Goal: Find contact information: Find contact information

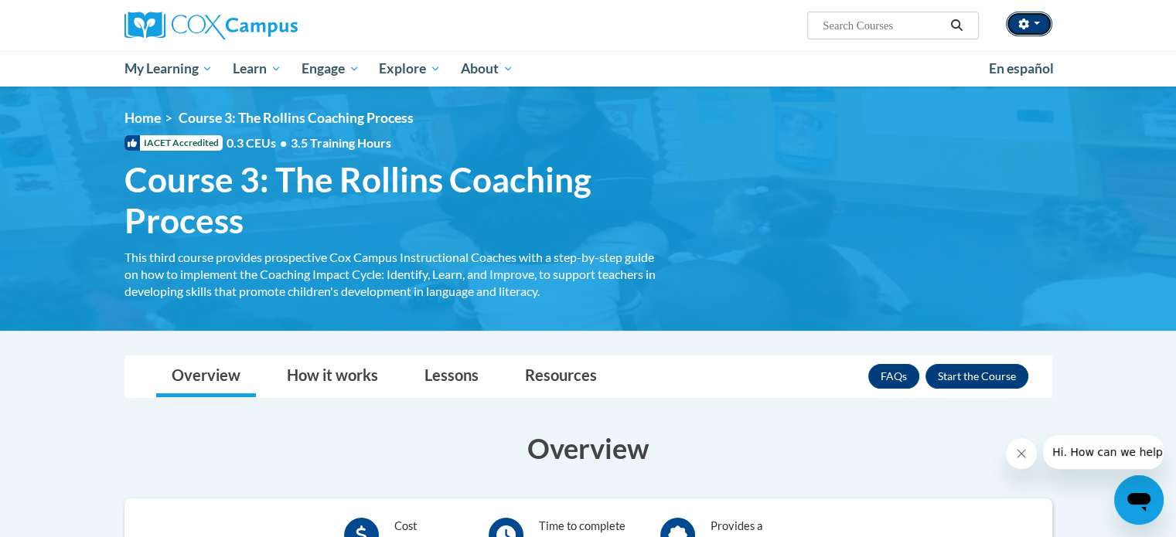
click at [1043, 27] on button "button" at bounding box center [1029, 24] width 46 height 25
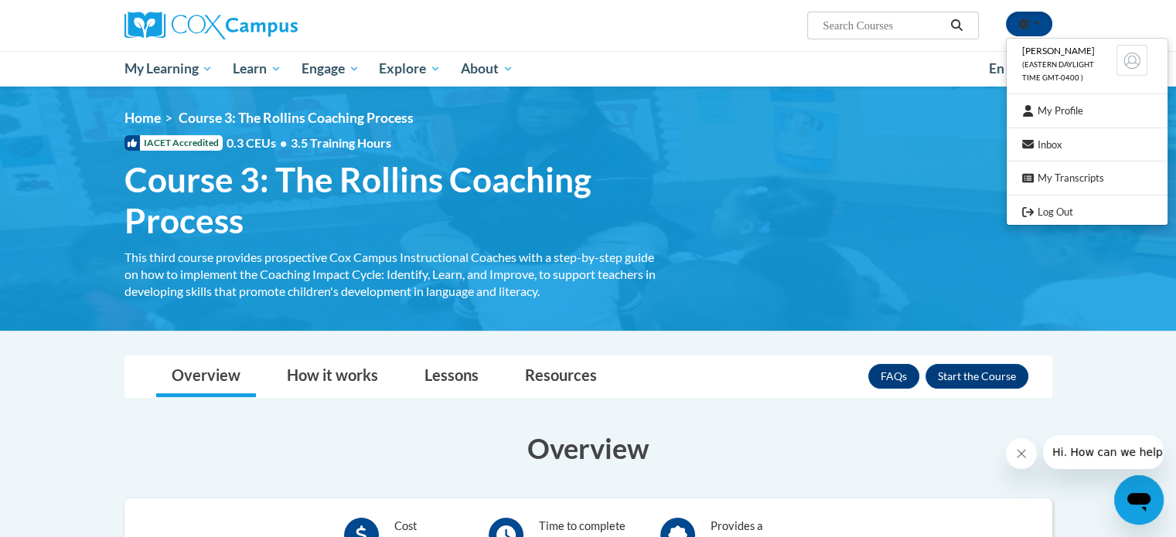
click at [747, 47] on div "Jena Haralson (Eastern Daylight Time GMT-0400 ) My Profile Inbox My Transcripts…" at bounding box center [588, 25] width 974 height 51
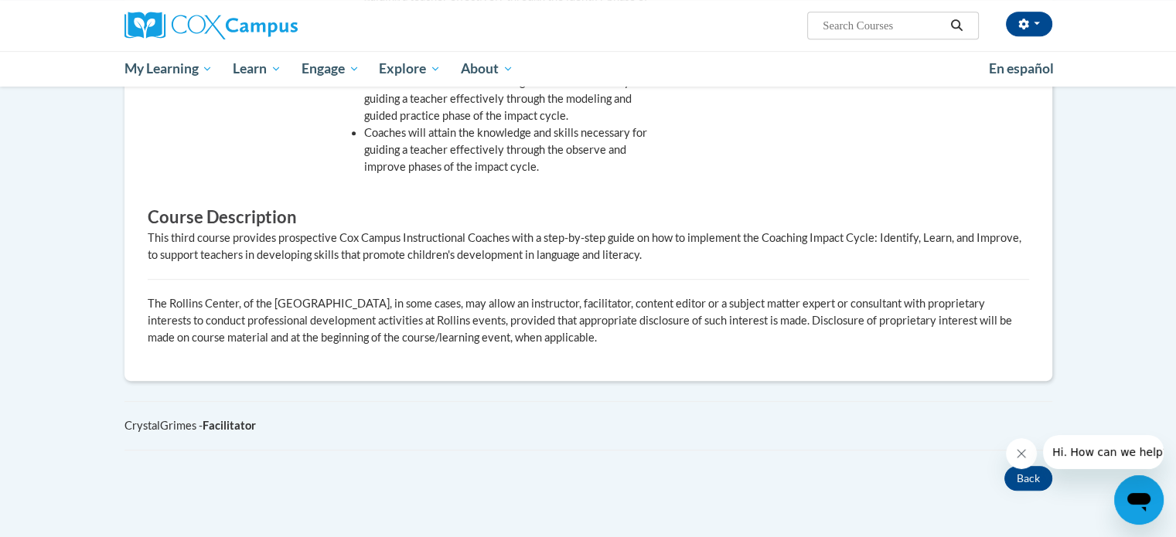
scroll to position [1053, 0]
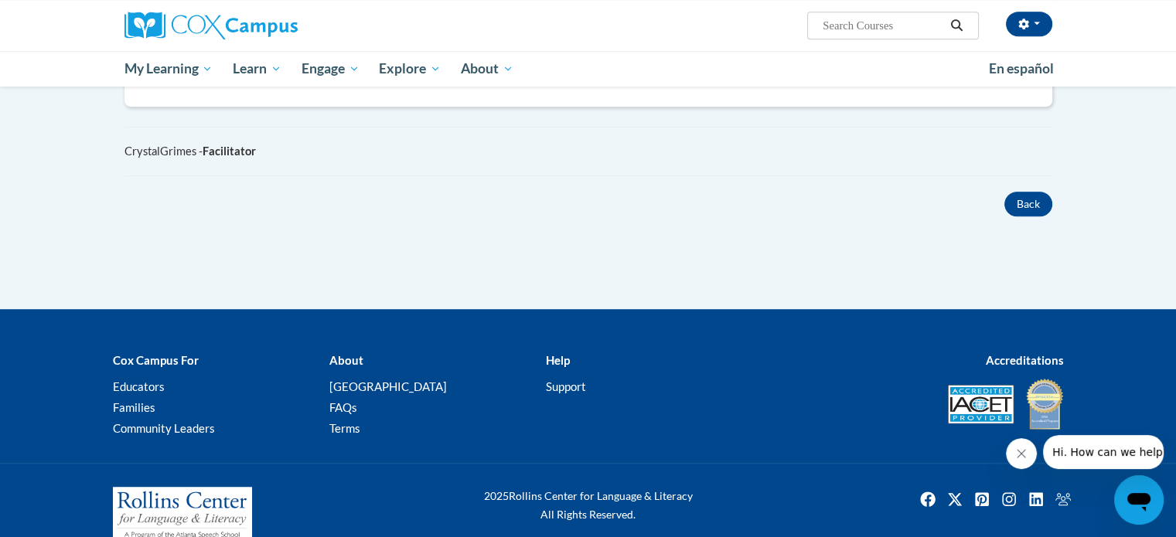
click at [552, 353] on b "Help" at bounding box center [557, 360] width 24 height 14
click at [565, 380] on link "Support" at bounding box center [565, 387] width 40 height 14
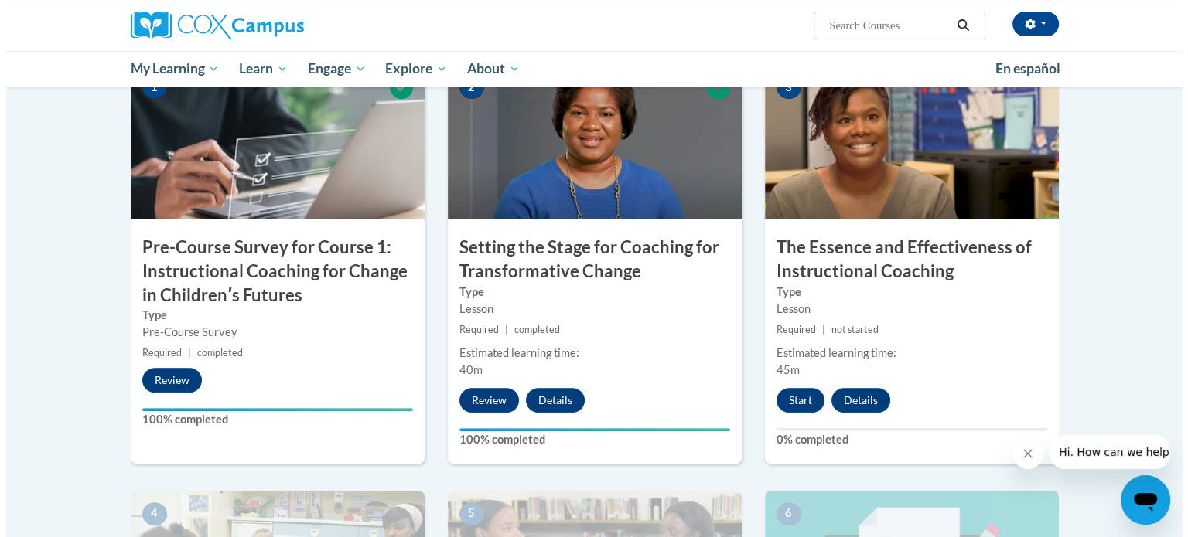
scroll to position [377, 0]
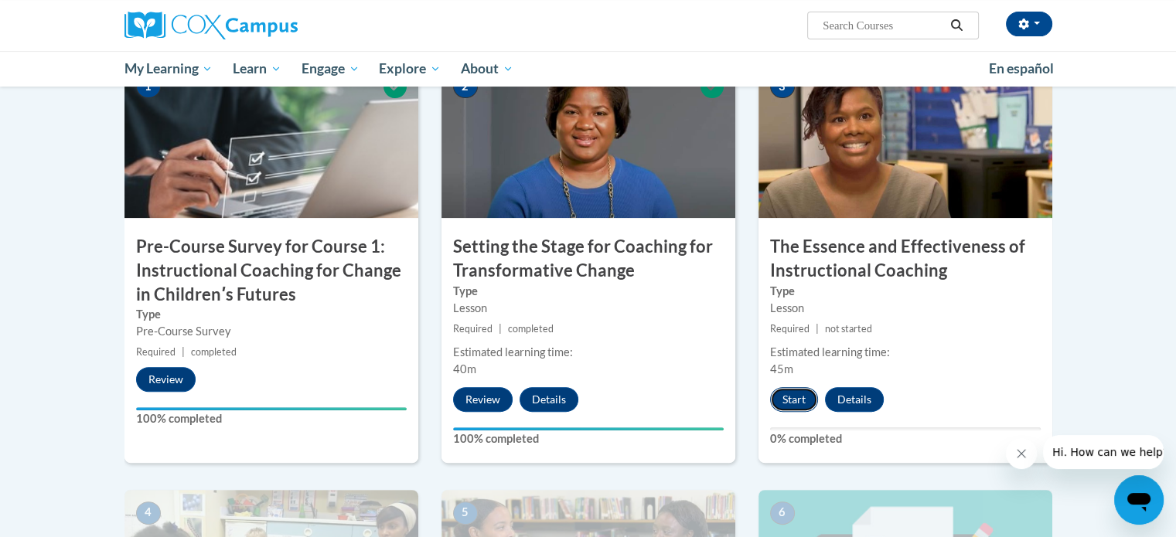
click at [790, 398] on button "Start" at bounding box center [794, 399] width 48 height 25
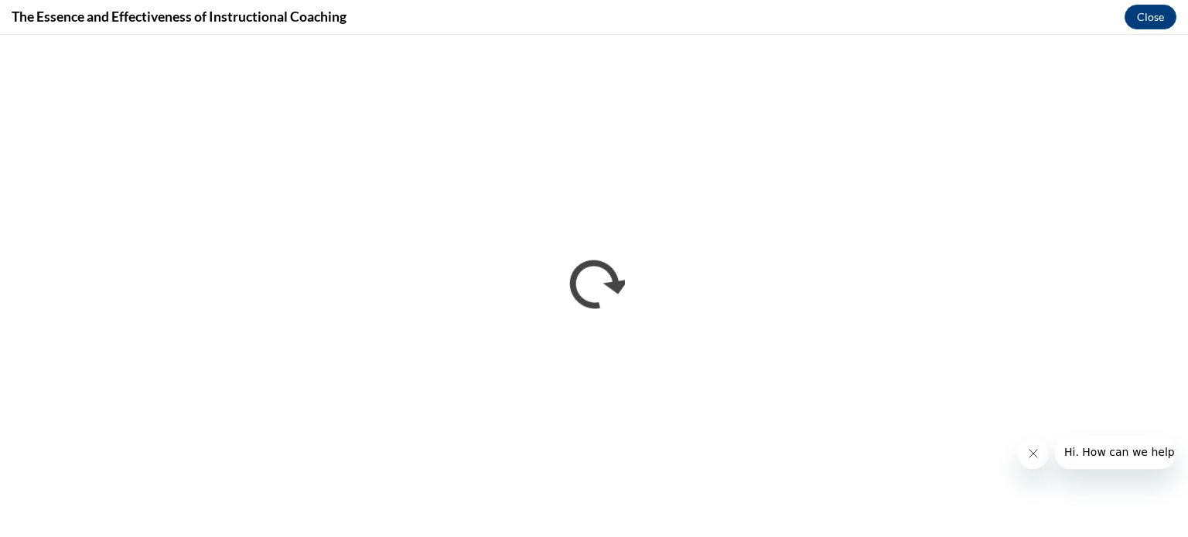
scroll to position [0, 0]
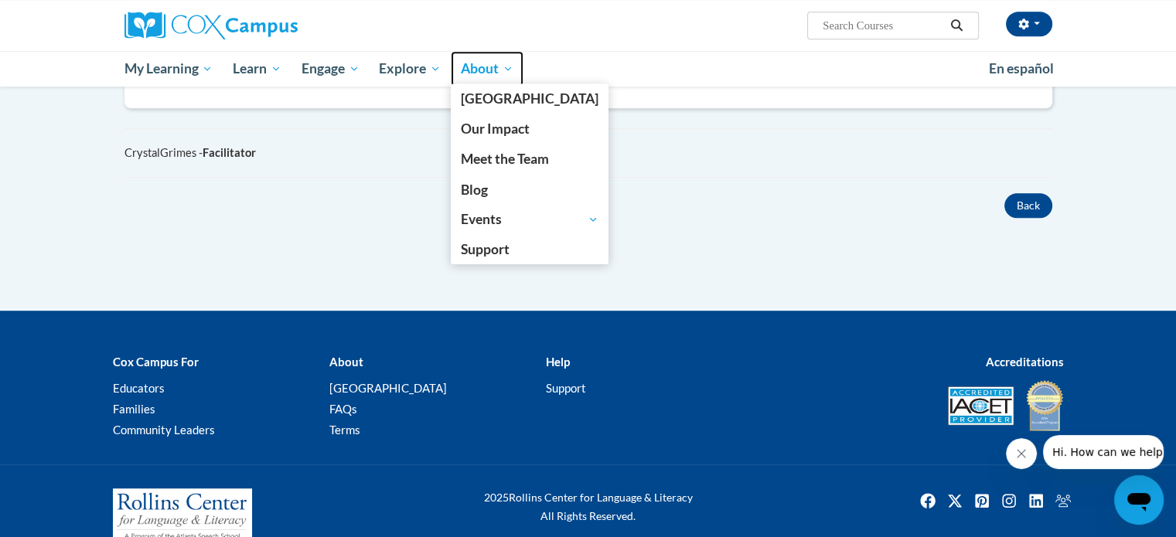
click at [489, 80] on link "About" at bounding box center [487, 69] width 73 height 36
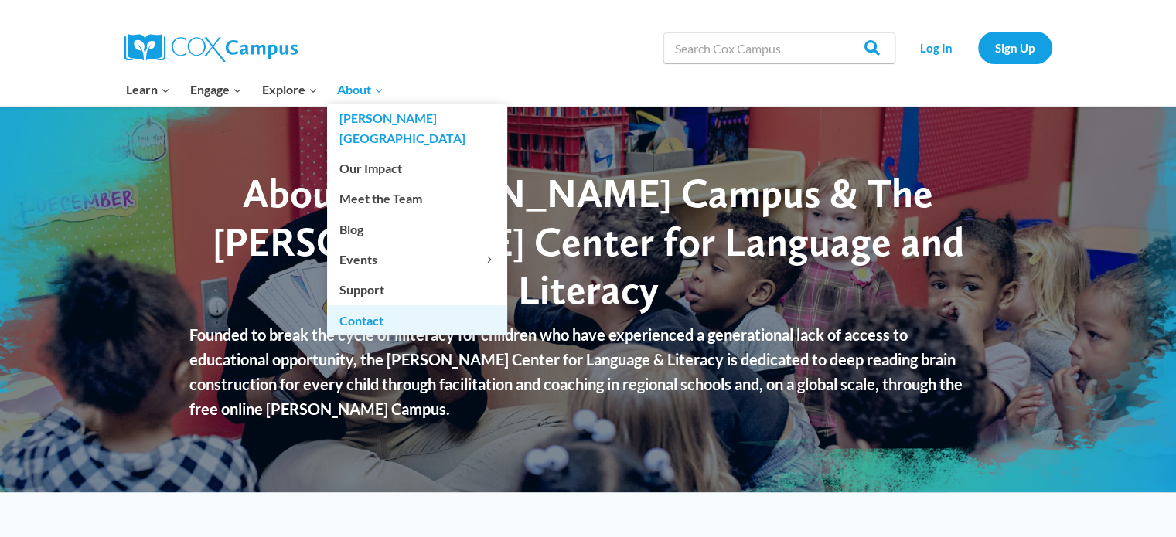
click at [370, 305] on link "Contact" at bounding box center [417, 319] width 180 height 29
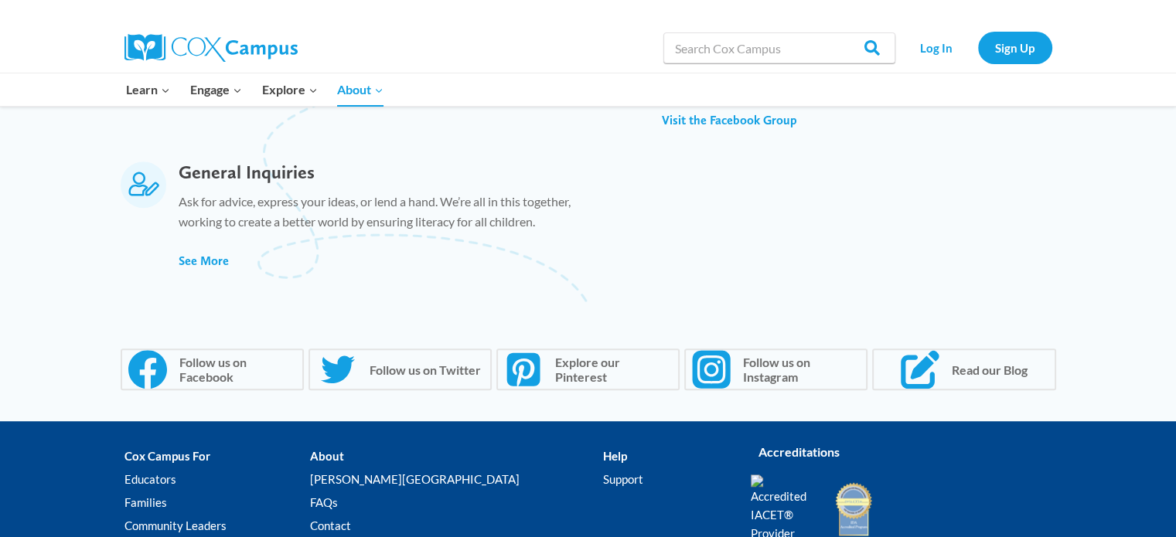
scroll to position [1086, 0]
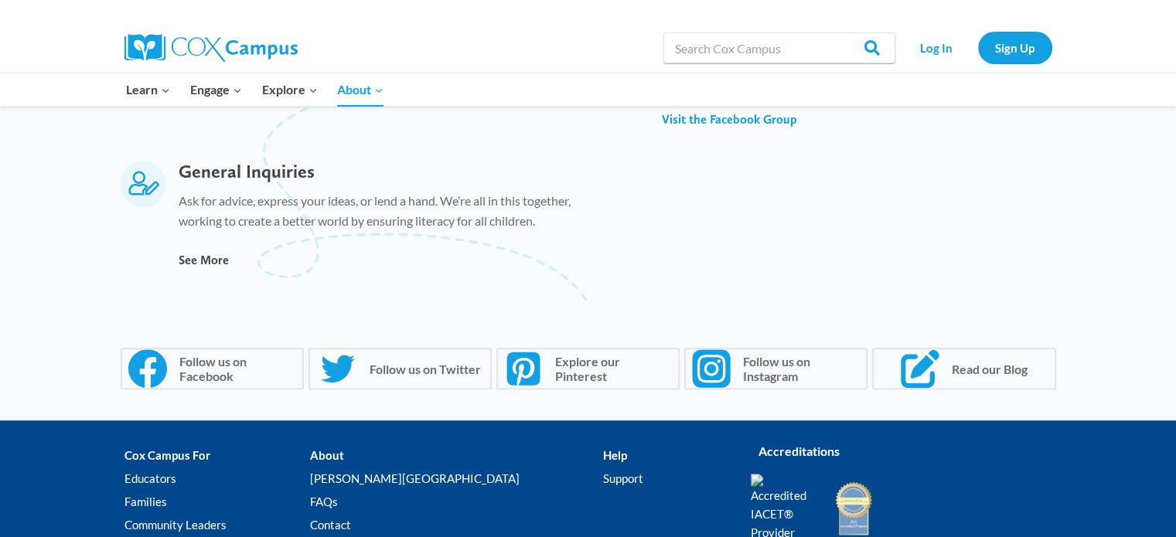
click at [209, 260] on span "See More" at bounding box center [203, 260] width 50 height 15
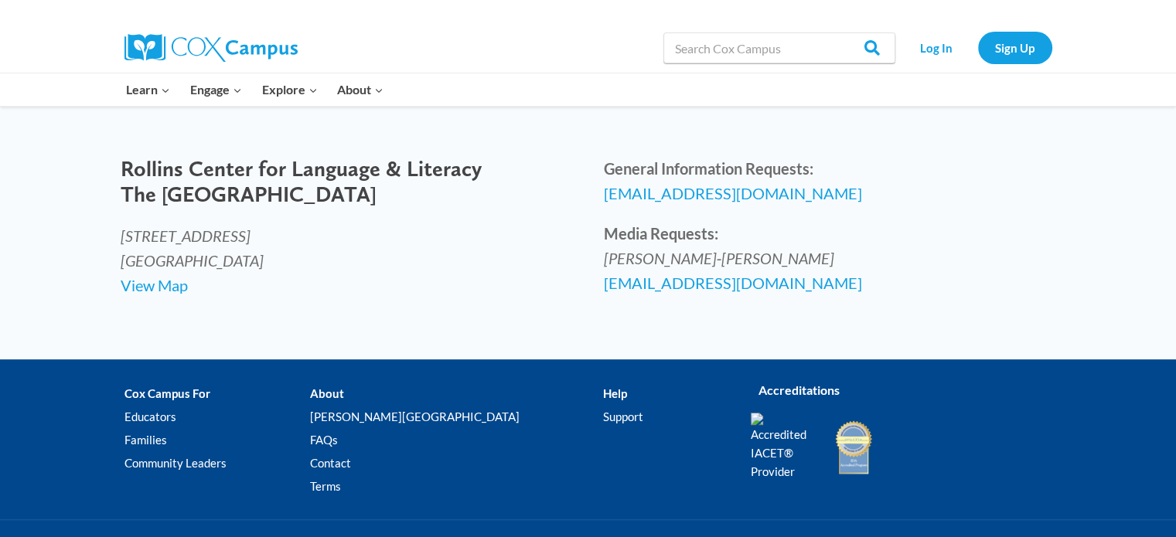
scroll to position [683, 0]
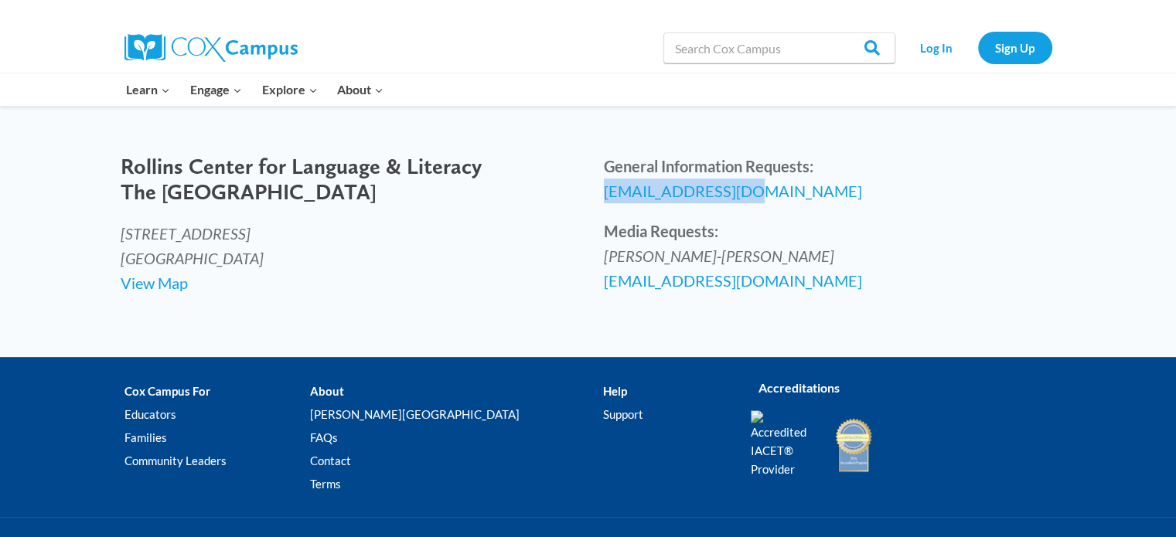
drag, startPoint x: 605, startPoint y: 249, endPoint x: 773, endPoint y: 254, distance: 168.7
click at [773, 203] on p "General Information Requests: [EMAIL_ADDRESS][DOMAIN_NAME]" at bounding box center [830, 178] width 452 height 49
copy span "[EMAIL_ADDRESS][DOMAIN_NAME]"
